Goal: Browse casually

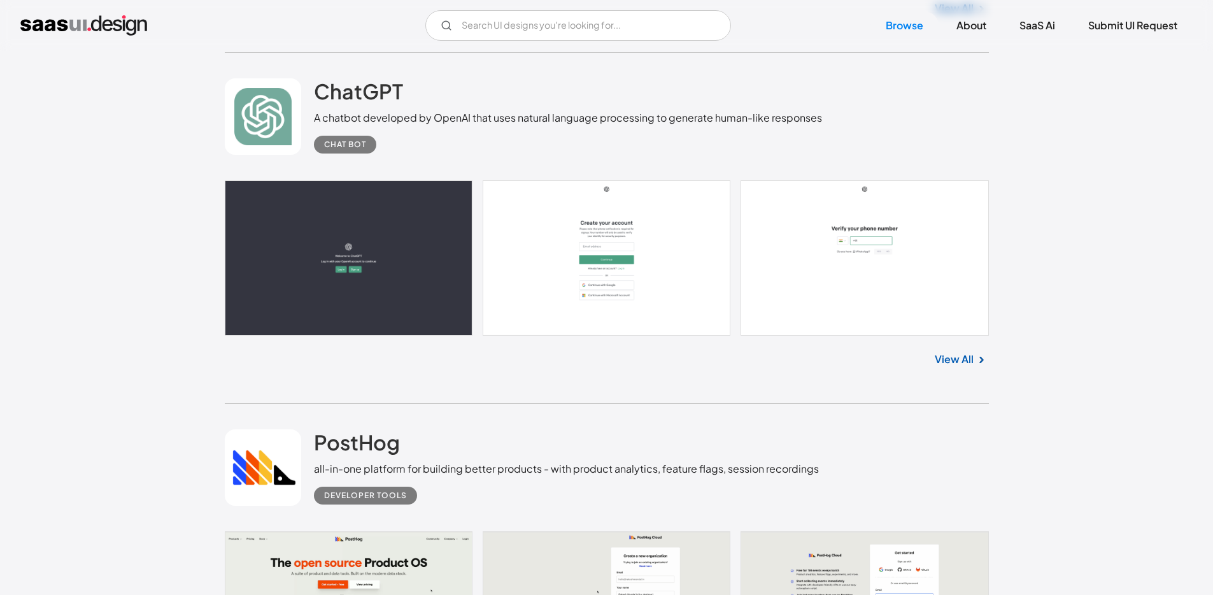
scroll to position [1246, 0]
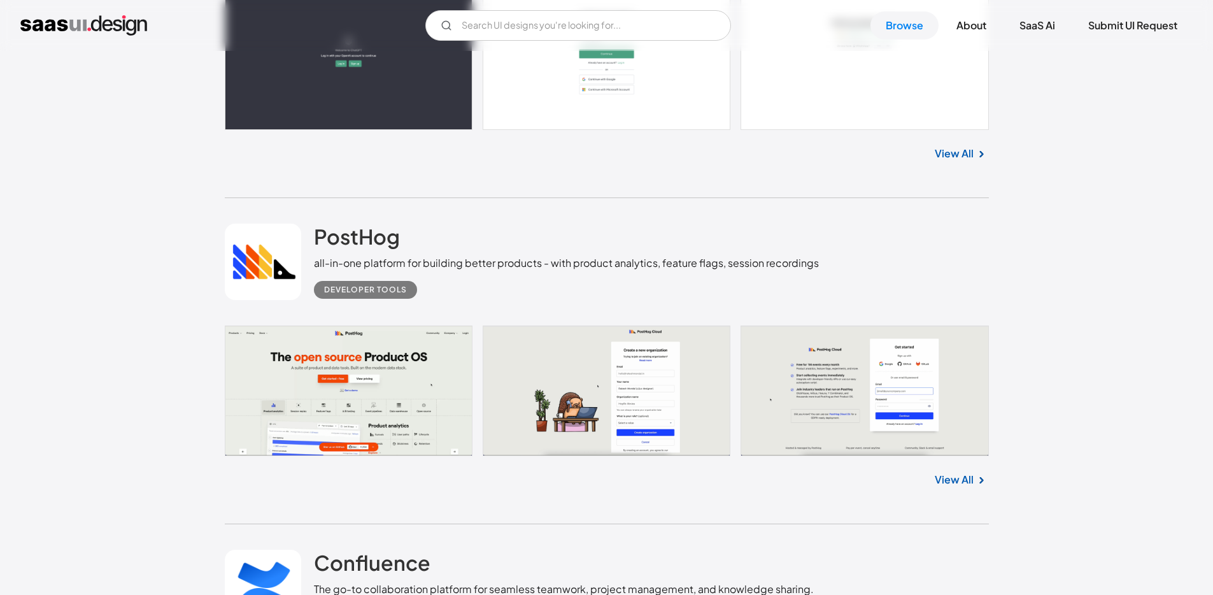
click at [432, 415] on link at bounding box center [607, 390] width 764 height 130
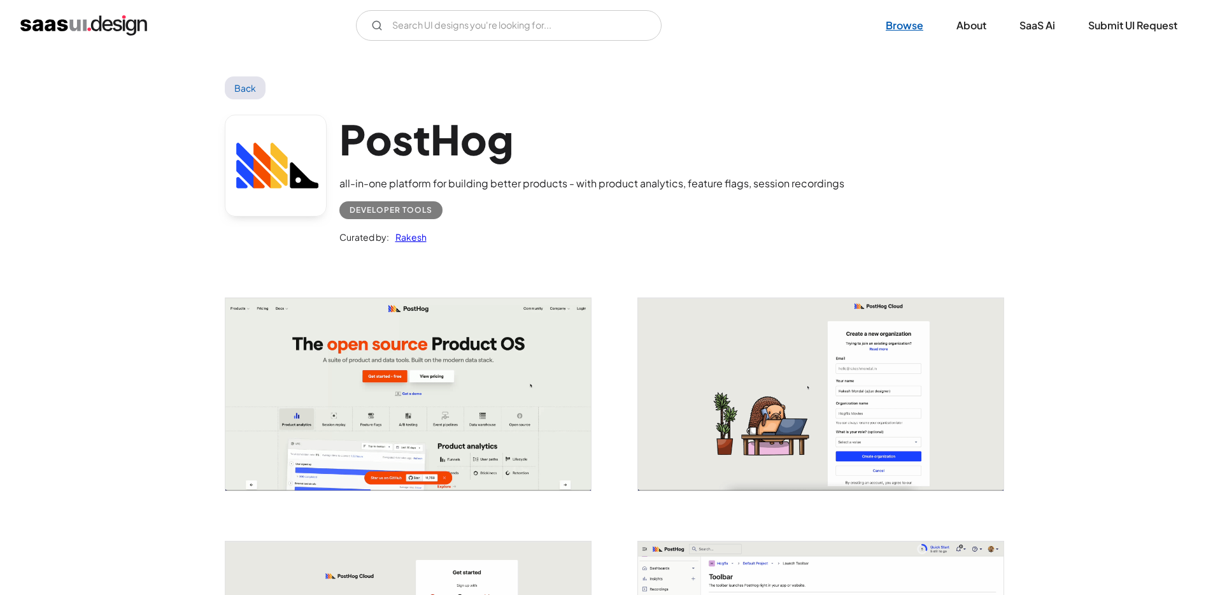
click at [899, 27] on link "Browse" at bounding box center [904, 25] width 68 height 28
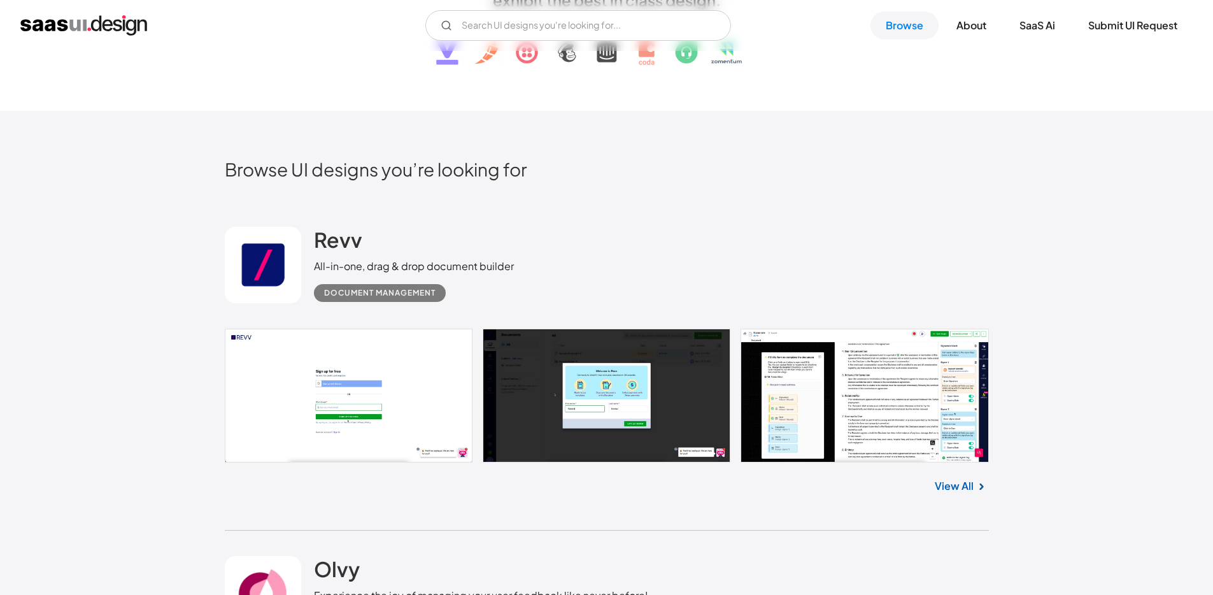
scroll to position [328, 0]
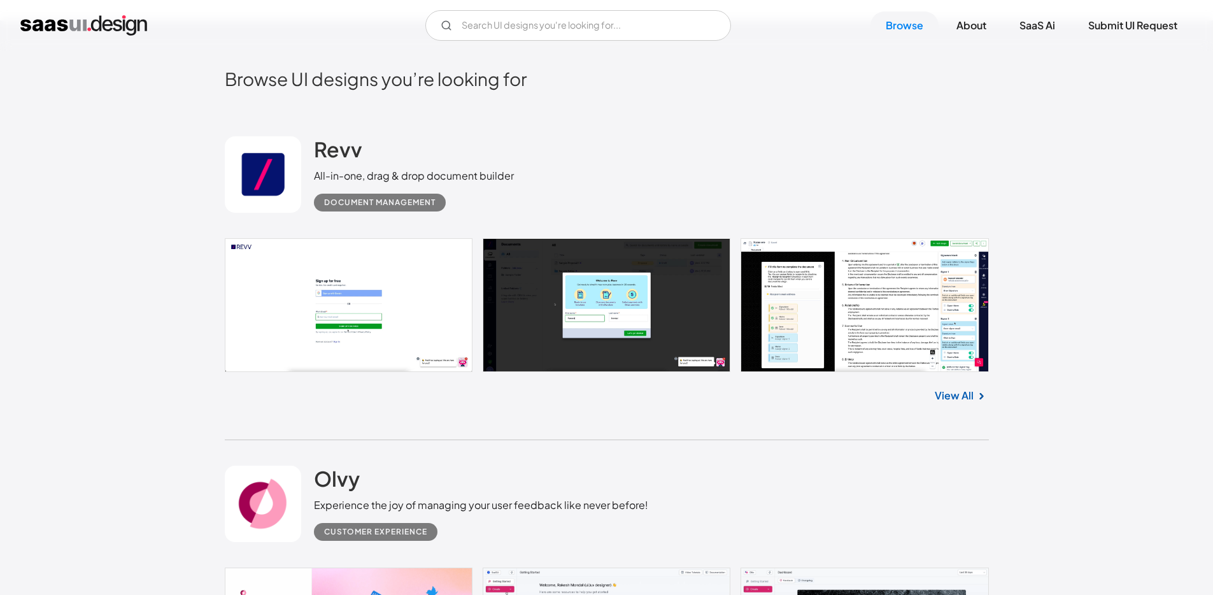
click at [595, 307] on link at bounding box center [607, 305] width 764 height 134
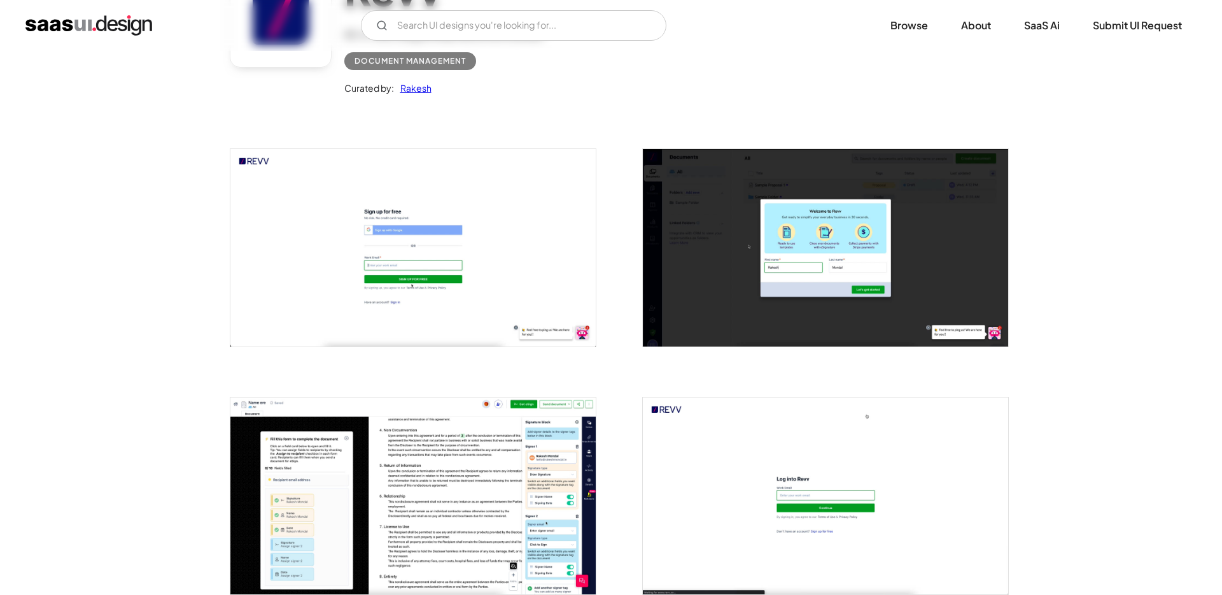
scroll to position [145, 0]
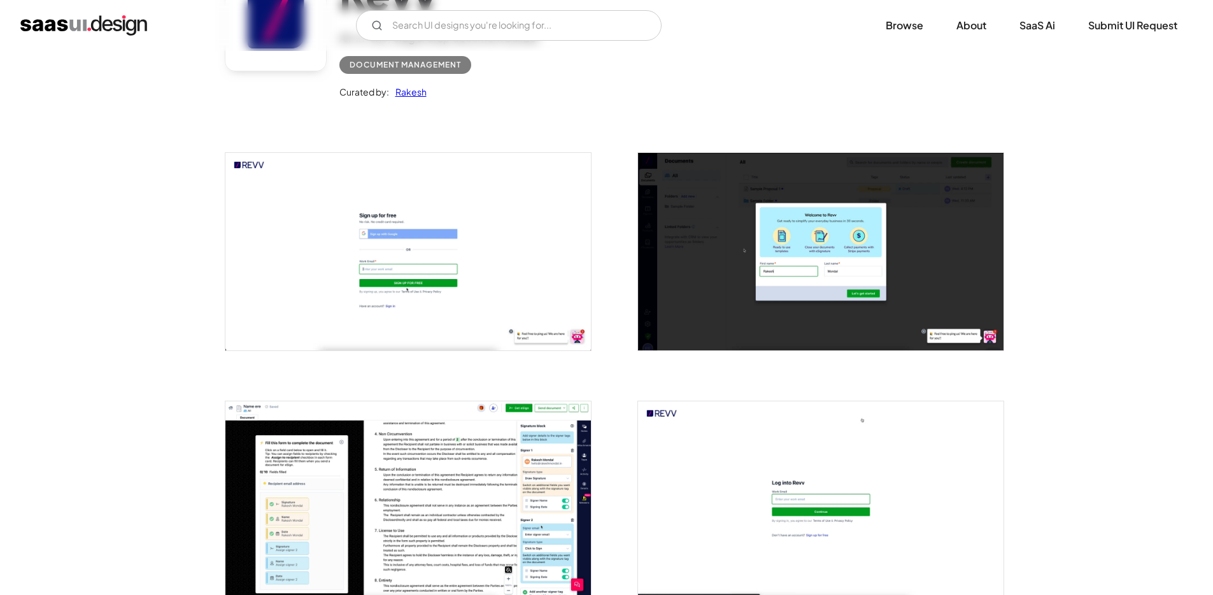
click at [482, 225] on img "open lightbox" at bounding box center [407, 251] width 365 height 197
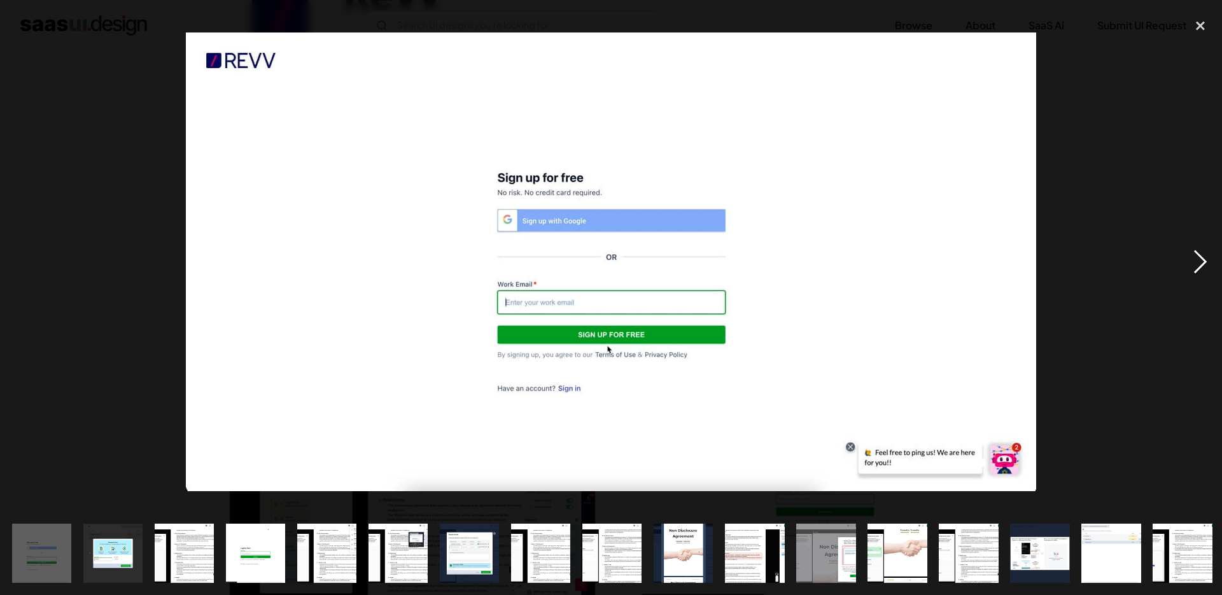
click at [1197, 268] on div "next image" at bounding box center [1200, 262] width 43 height 500
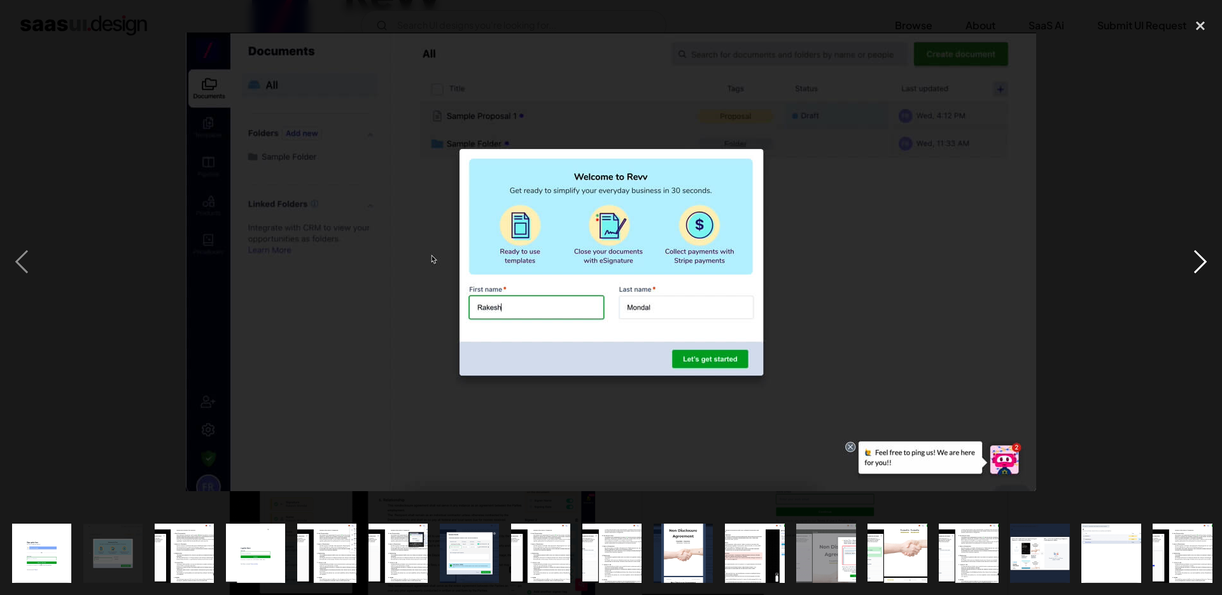
click at [1192, 272] on div "next image" at bounding box center [1200, 262] width 43 height 500
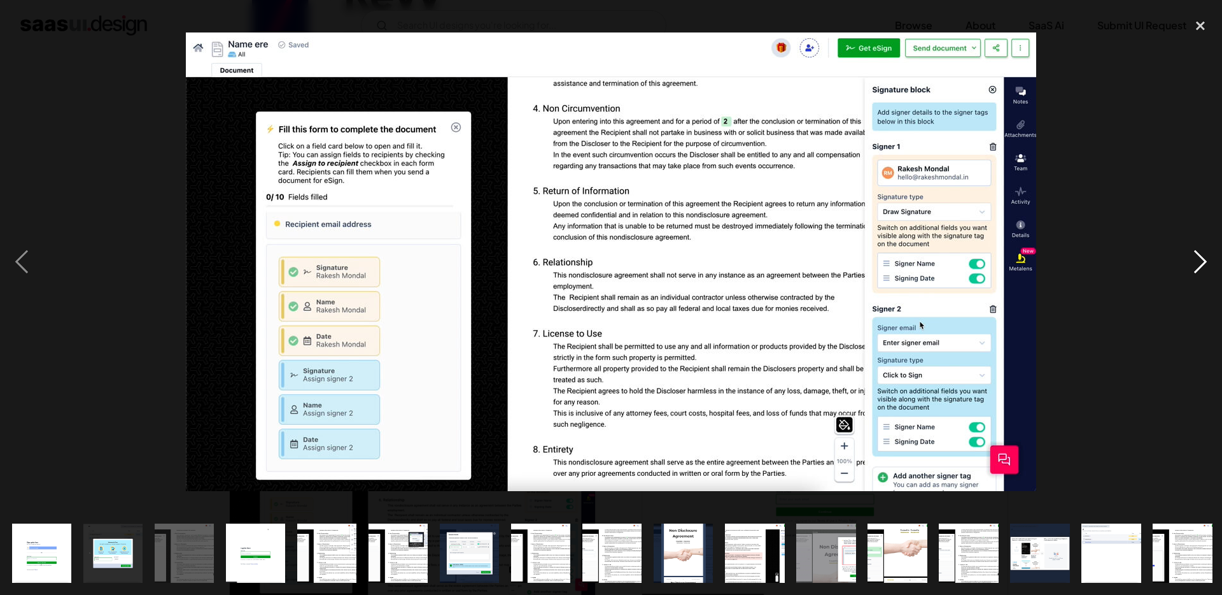
click at [1192, 272] on div "next image" at bounding box center [1200, 262] width 43 height 500
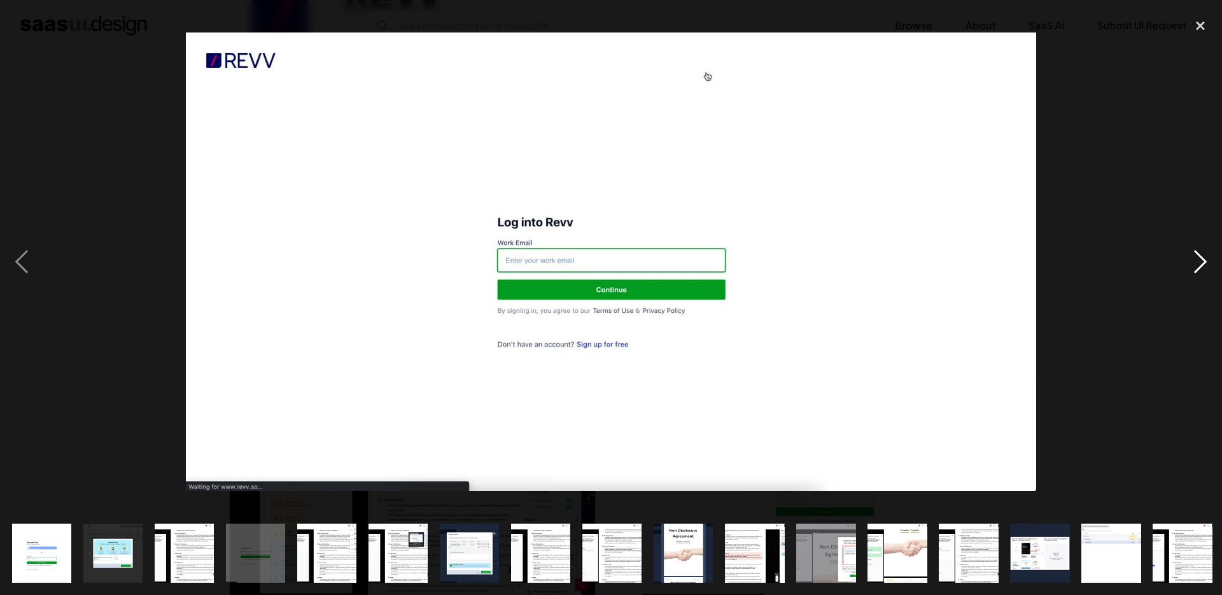
click at [1192, 272] on div "next image" at bounding box center [1200, 262] width 43 height 500
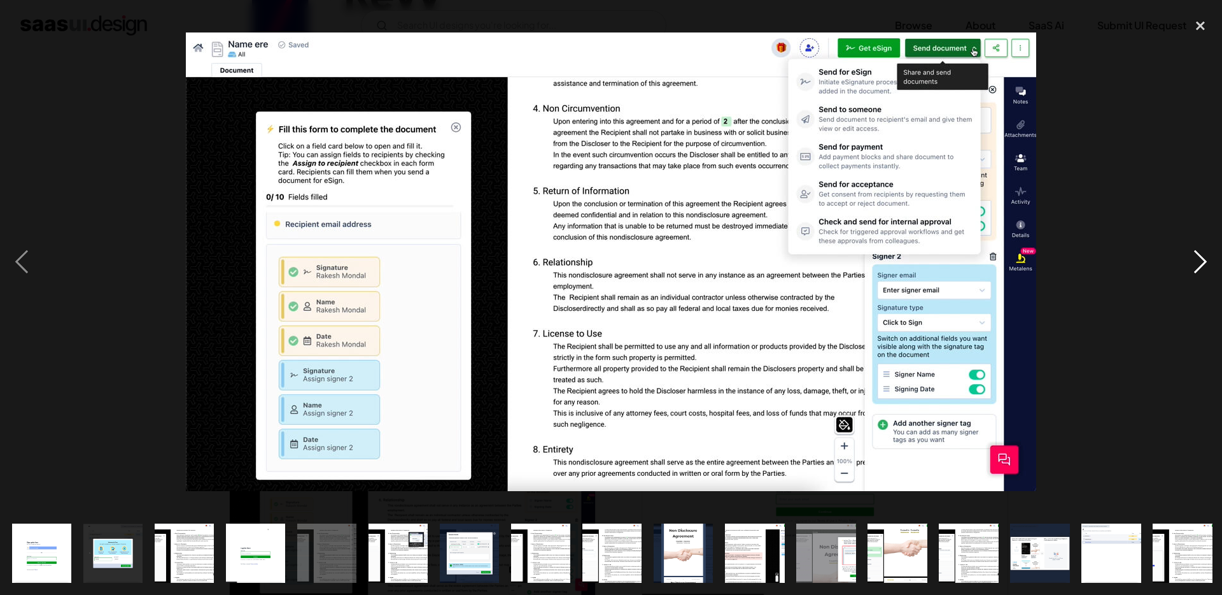
click at [1192, 272] on div "next image" at bounding box center [1200, 262] width 43 height 500
